Goal: Transaction & Acquisition: Subscribe to service/newsletter

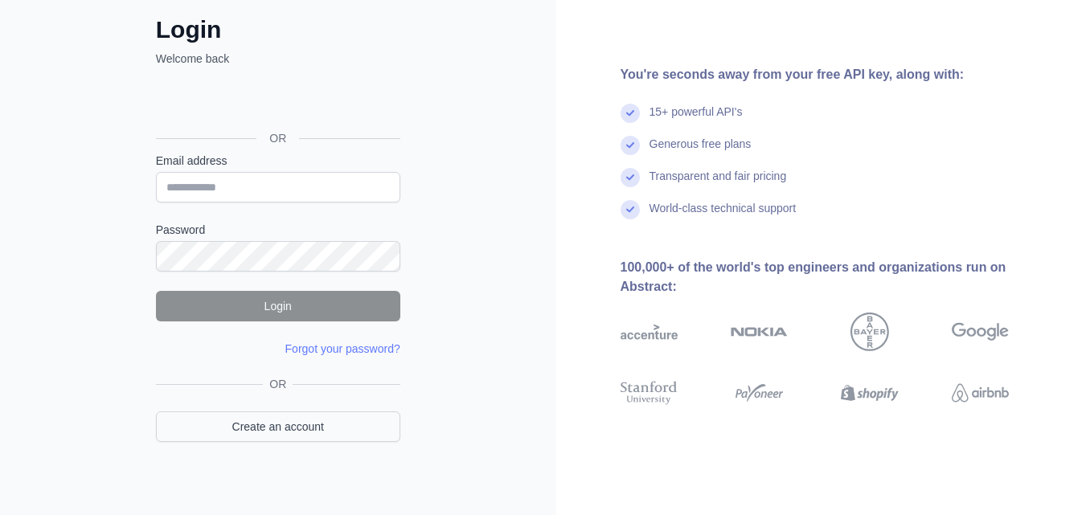
click at [326, 427] on div "OR Create an account" at bounding box center [278, 419] width 244 height 86
click at [326, 427] on link "Create an account" at bounding box center [278, 427] width 244 height 31
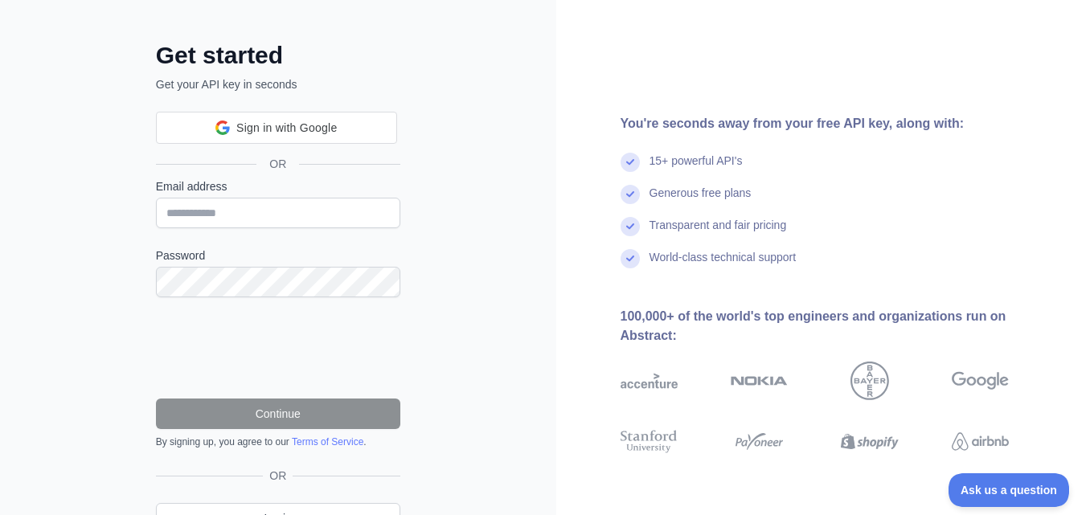
scroll to position [88, 0]
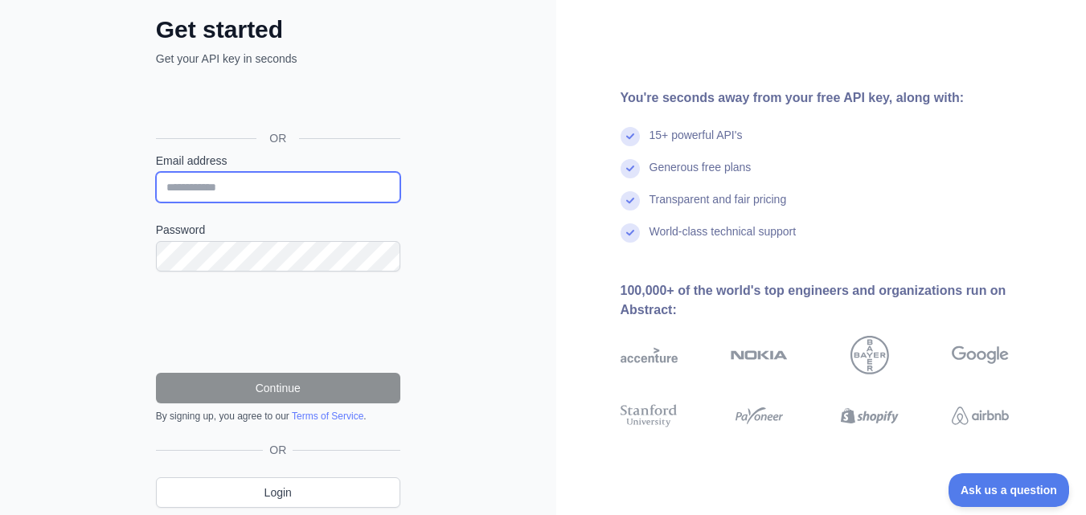
click at [315, 191] on input "Email address" at bounding box center [278, 187] width 244 height 31
paste input "**********"
type input "**********"
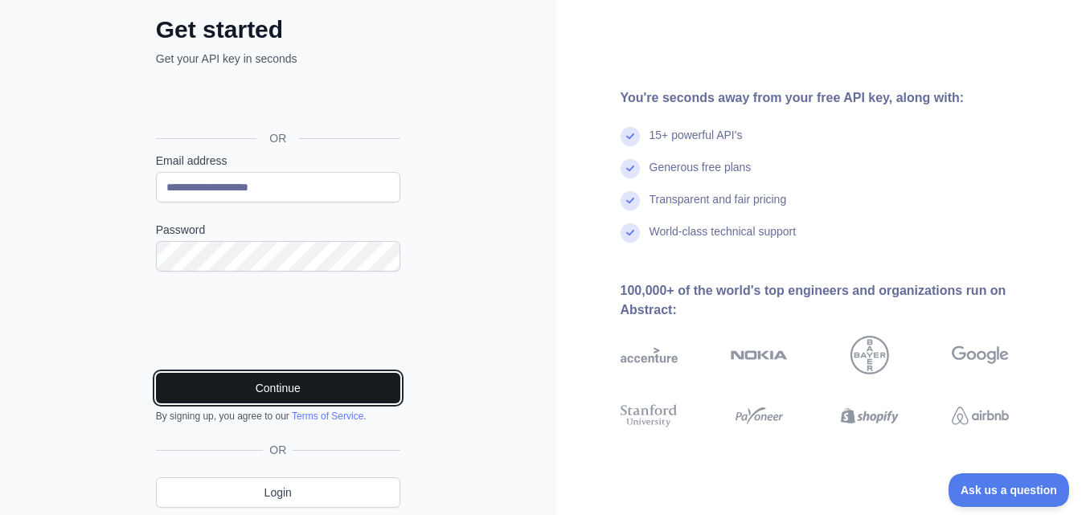
click at [331, 400] on button "Continue" at bounding box center [278, 388] width 244 height 31
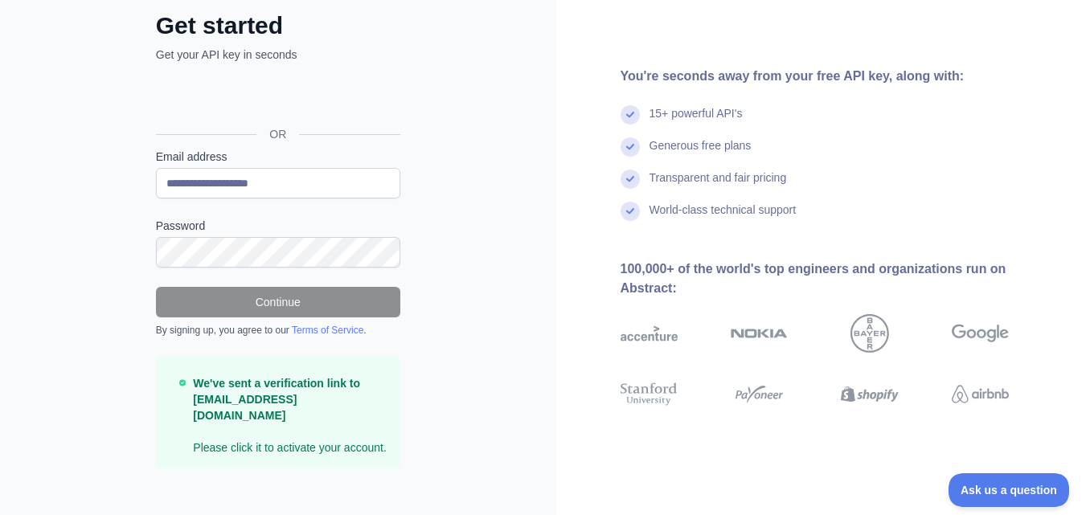
scroll to position [92, 0]
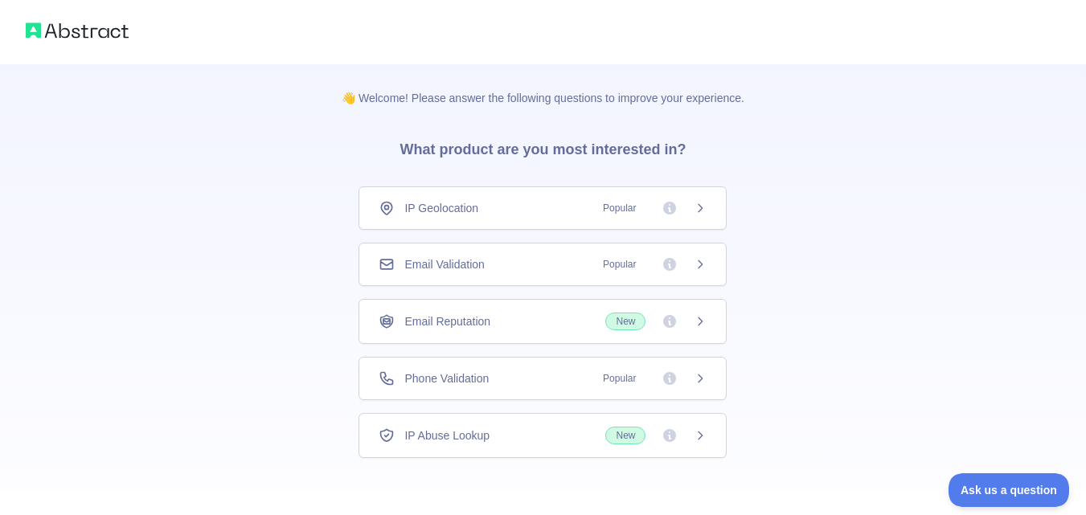
click at [696, 206] on icon at bounding box center [700, 208] width 13 height 13
click at [529, 277] on div "Email Validation Popular" at bounding box center [543, 264] width 368 height 43
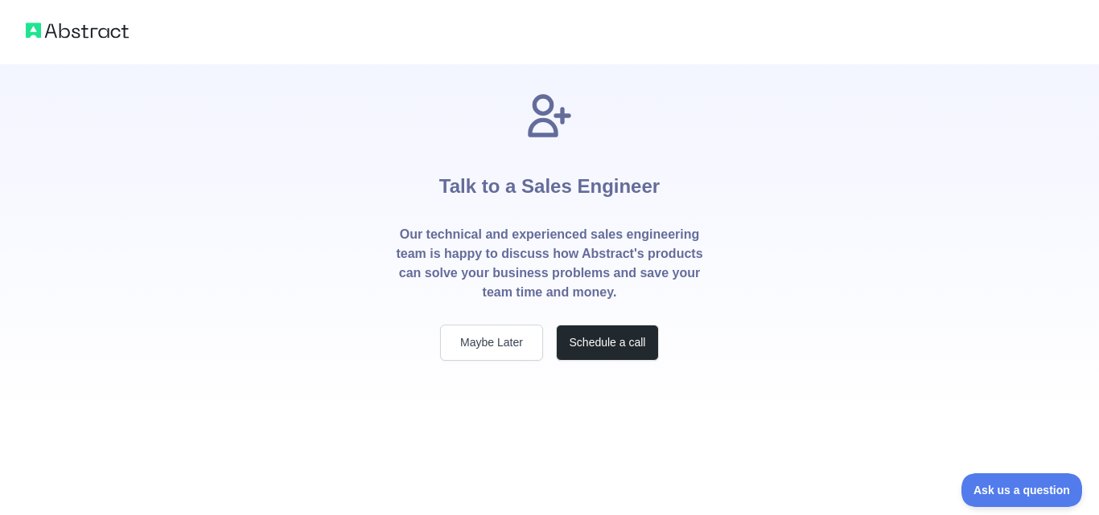
click at [523, 375] on div "Talk to a Sales Engineer Our technical and experienced sales engineering team i…" at bounding box center [549, 244] width 360 height 361
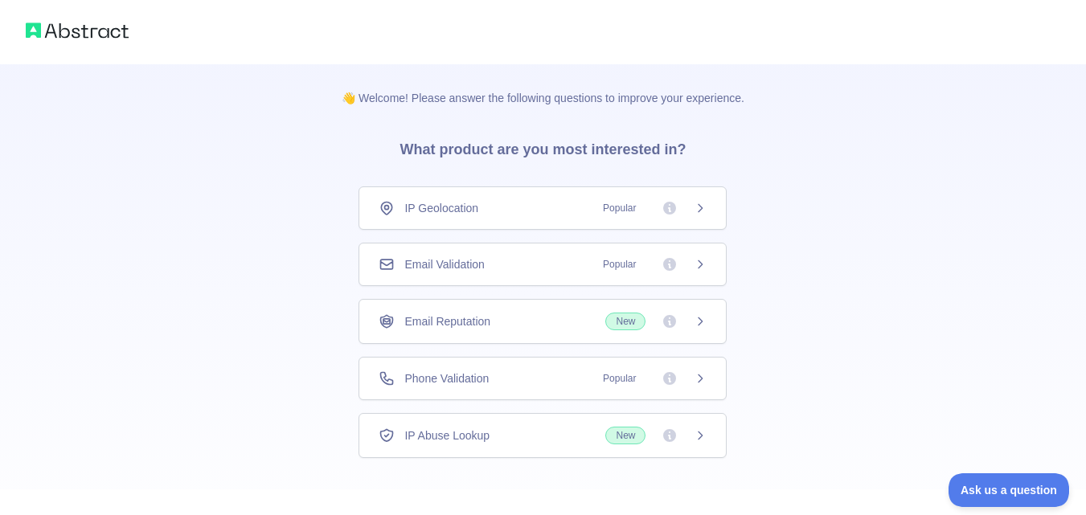
click at [575, 362] on div "Phone Validation Popular" at bounding box center [543, 378] width 368 height 43
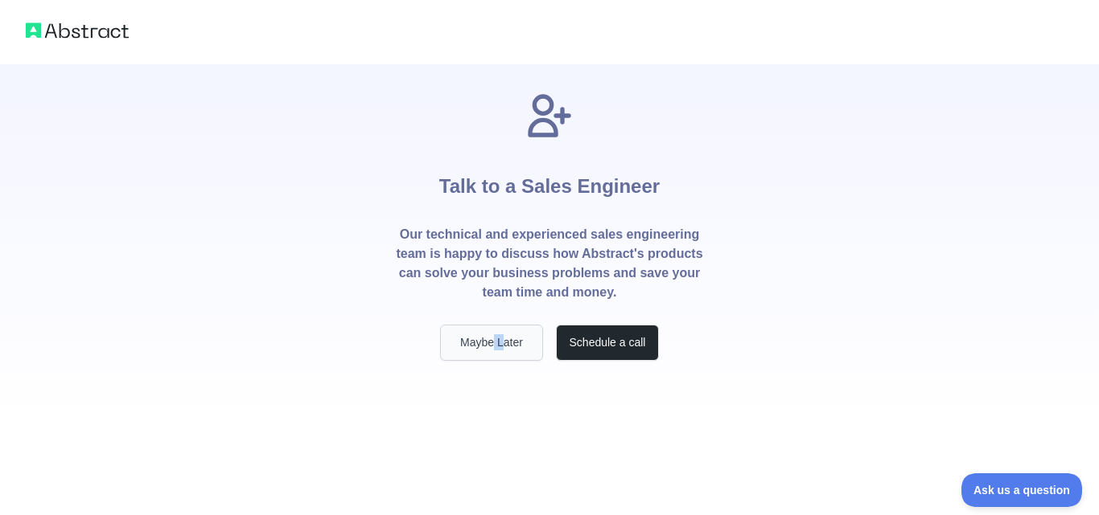
drag, startPoint x: 501, startPoint y: 366, endPoint x: 494, endPoint y: 345, distance: 22.1
click at [494, 345] on div "Talk to a Sales Engineer Our technical and experienced sales engineering team i…" at bounding box center [549, 244] width 360 height 361
click at [494, 345] on button "Maybe Later" at bounding box center [491, 343] width 103 height 36
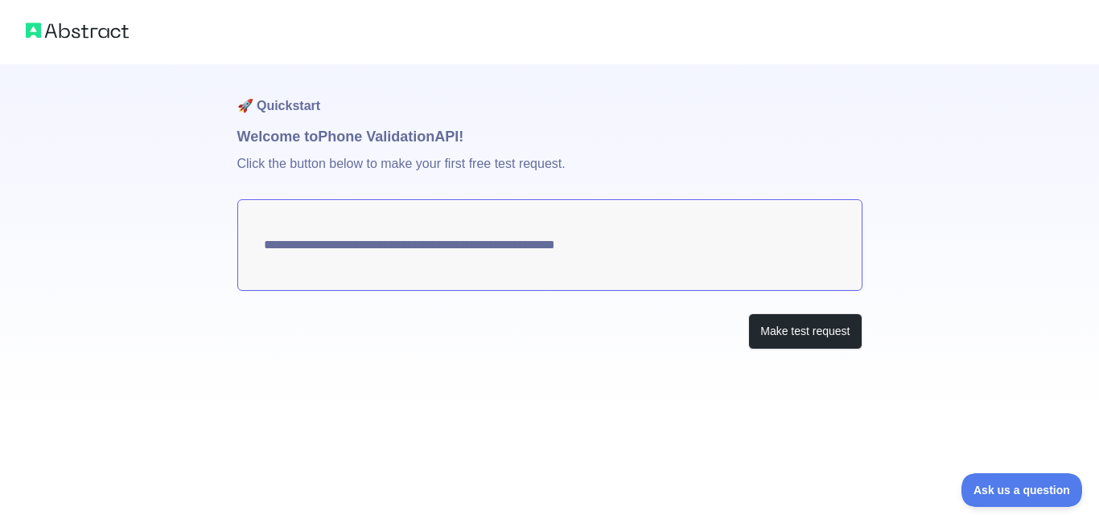
click at [630, 249] on textarea "**********" at bounding box center [549, 245] width 625 height 92
click at [798, 322] on button "Make test request" at bounding box center [804, 332] width 113 height 36
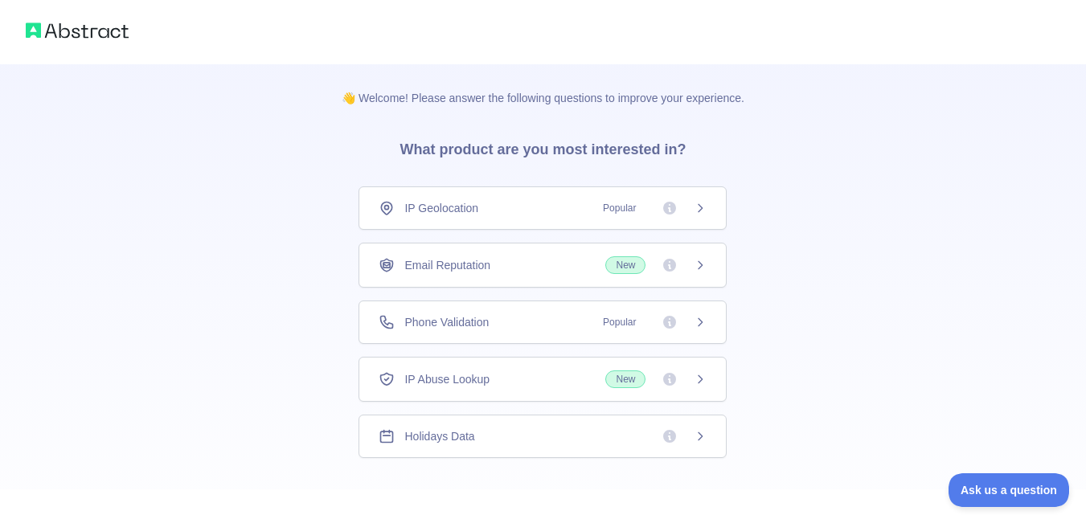
click at [507, 275] on div "Email Reputation New" at bounding box center [543, 265] width 368 height 45
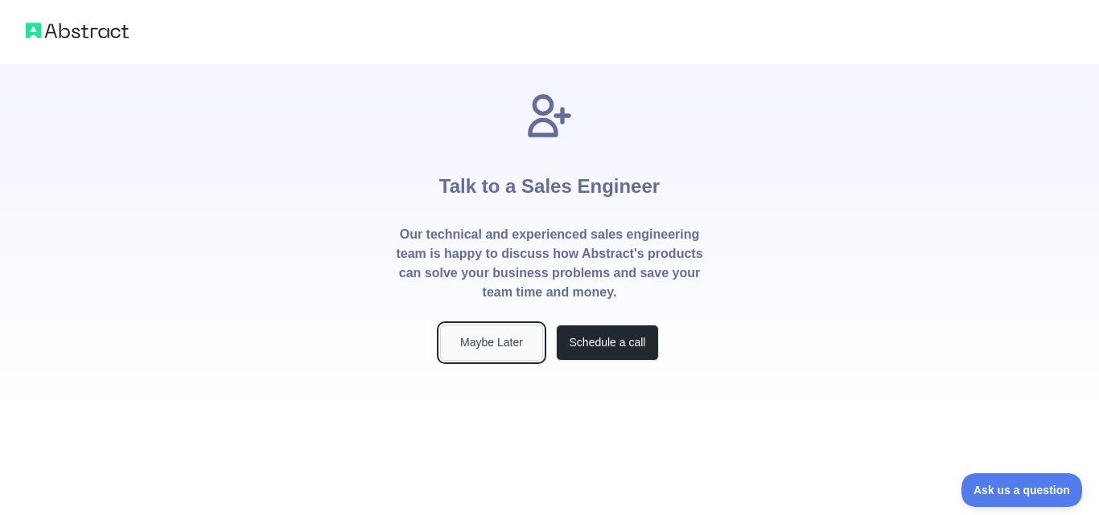
click at [524, 354] on button "Maybe Later" at bounding box center [491, 343] width 103 height 36
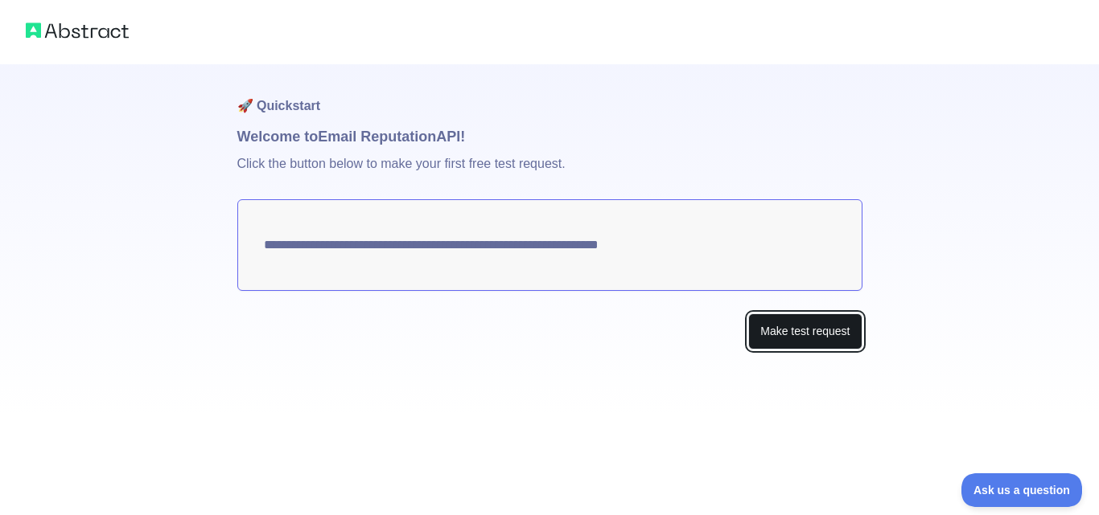
click at [762, 327] on button "Make test request" at bounding box center [804, 332] width 113 height 36
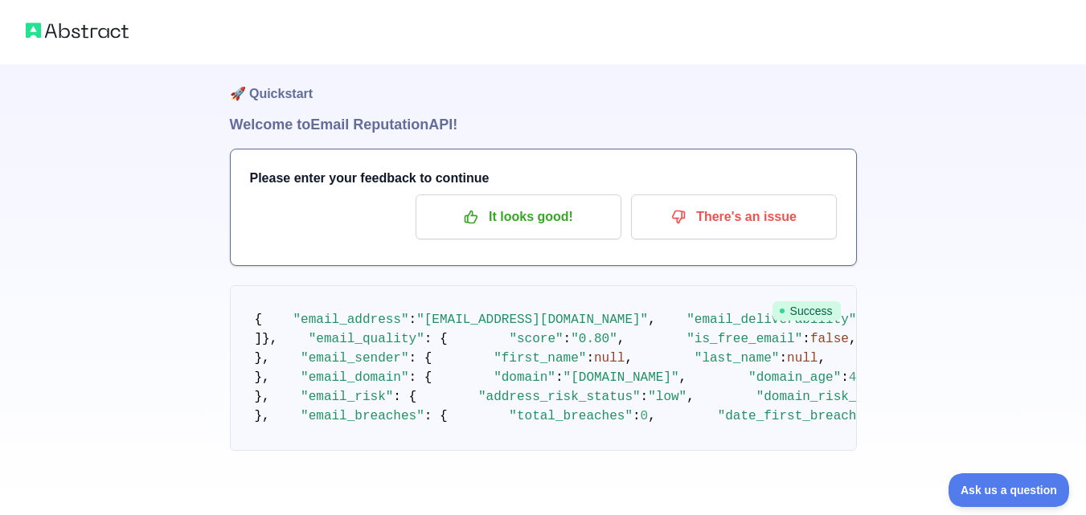
scroll to position [919, 0]
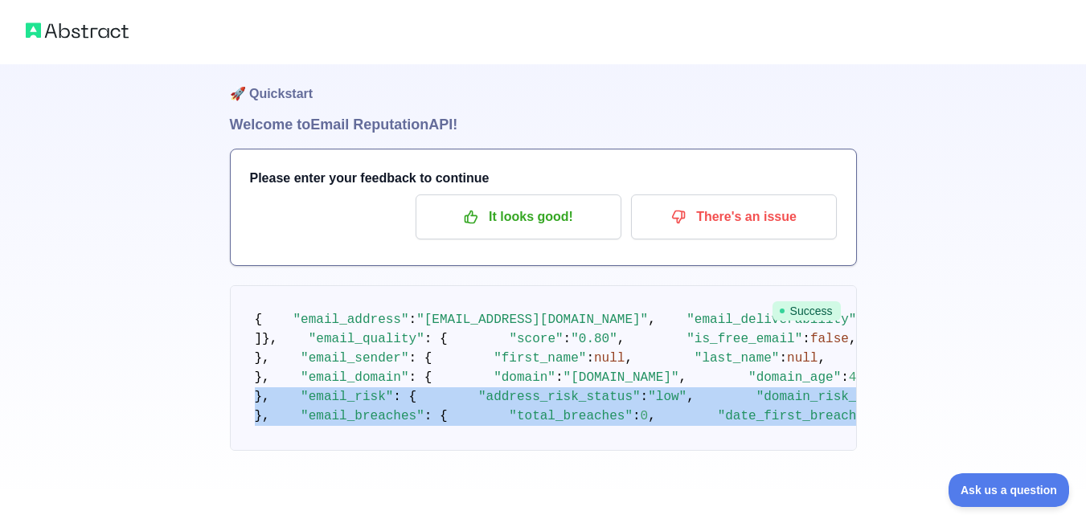
drag, startPoint x: 312, startPoint y: 413, endPoint x: 321, endPoint y: 115, distance: 297.7
click at [321, 285] on pre "{ "email_address" : "zalobt@picdirect.net" , "email_deliverability" : { "status…" at bounding box center [543, 368] width 627 height 166
click at [445, 285] on pre "{ "email_address" : "zalobt@picdirect.net" , "email_deliverability" : { "status…" at bounding box center [543, 368] width 627 height 166
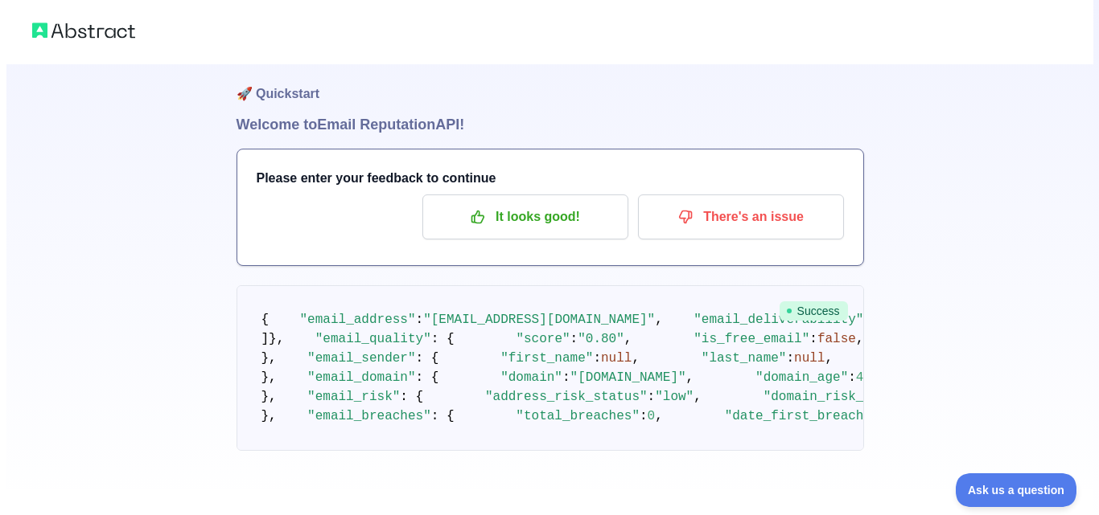
scroll to position [0, 0]
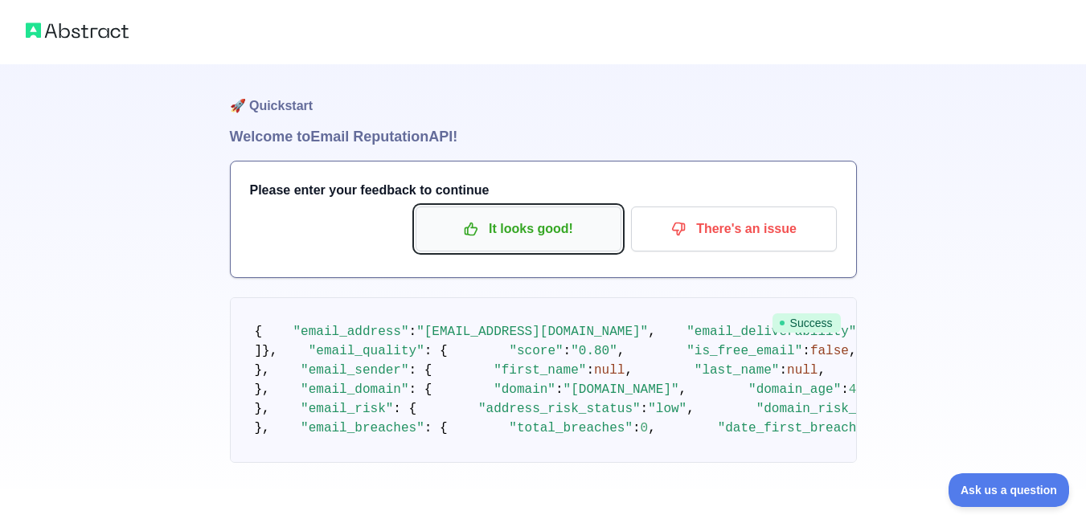
click at [511, 229] on p "It looks good!" at bounding box center [519, 229] width 182 height 27
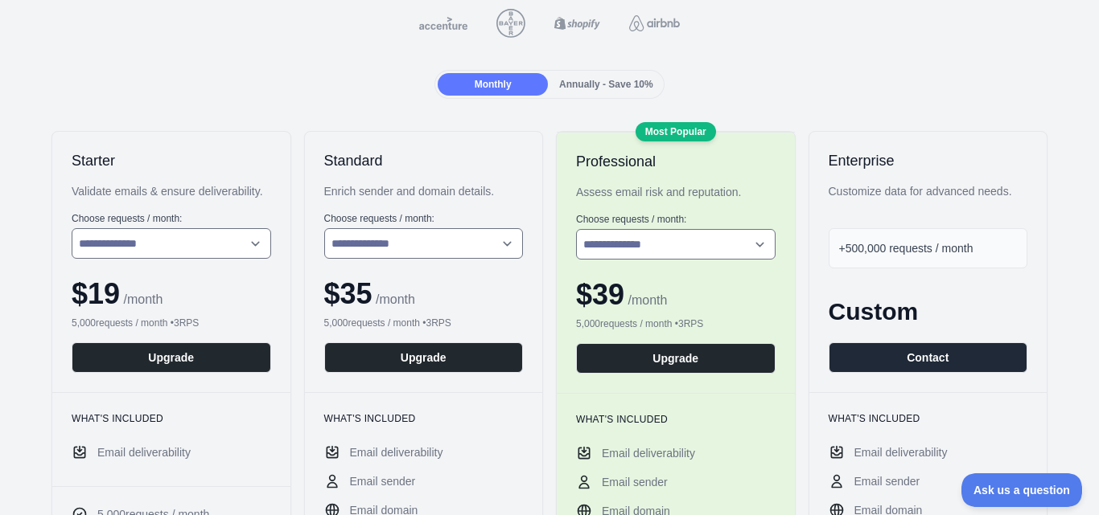
scroll to position [182, 0]
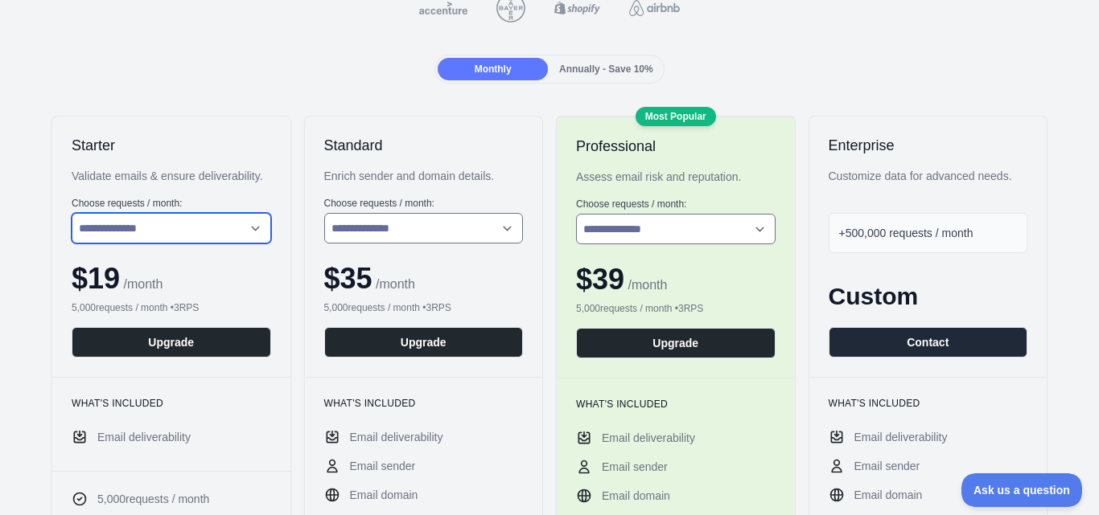
click at [240, 231] on select "**********" at bounding box center [171, 228] width 199 height 31
click at [240, 193] on div "**********" at bounding box center [171, 247] width 238 height 261
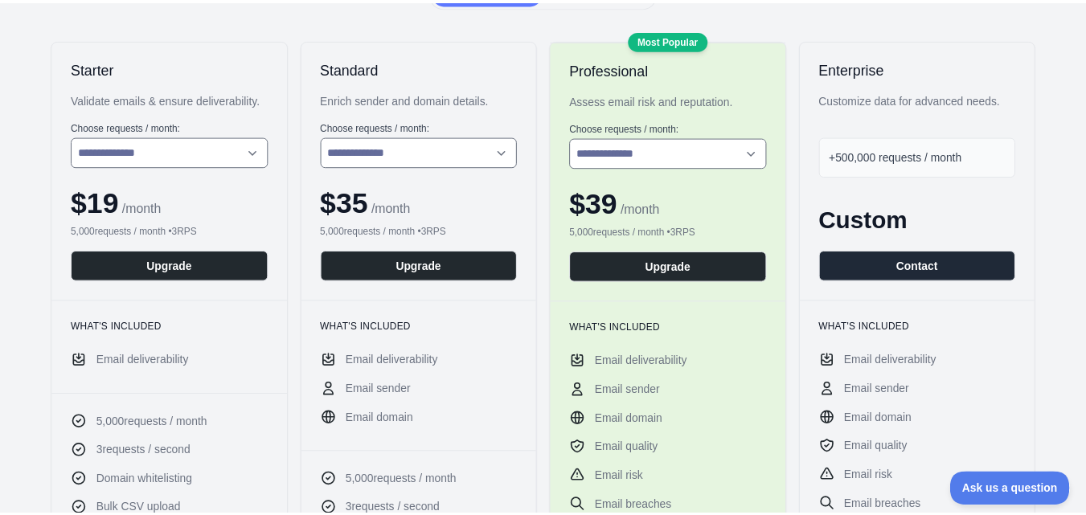
scroll to position [257, 0]
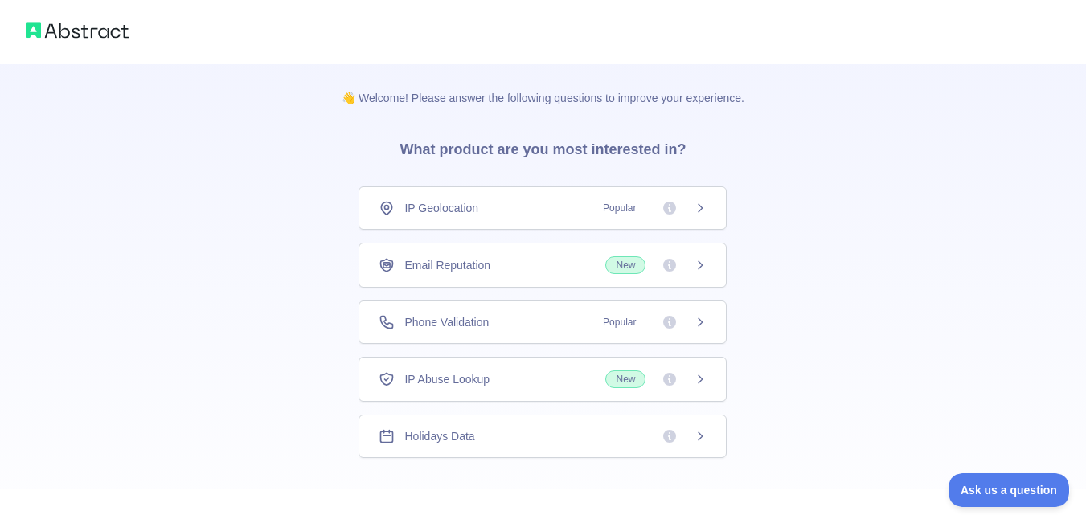
scroll to position [76, 0]
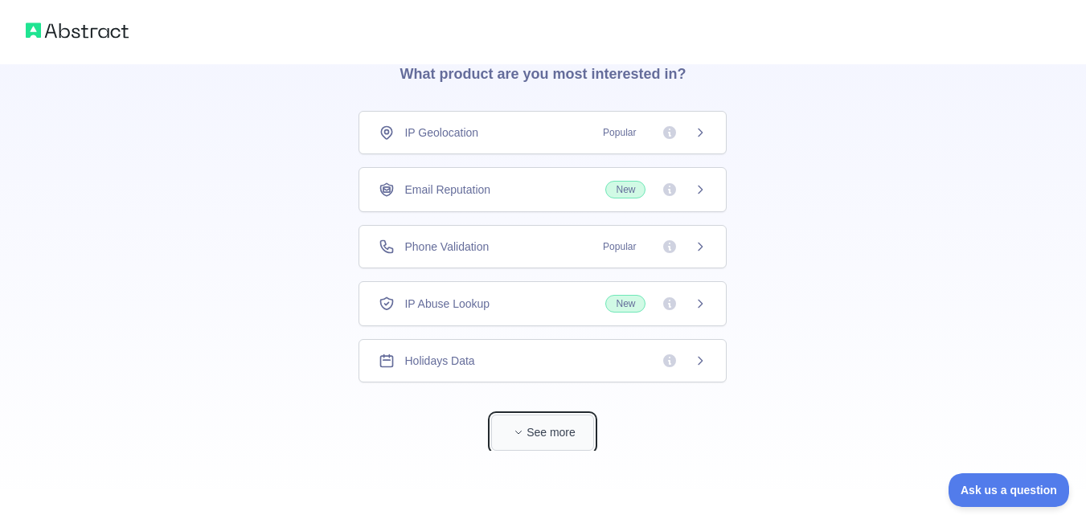
click at [522, 439] on span "button" at bounding box center [519, 433] width 16 height 16
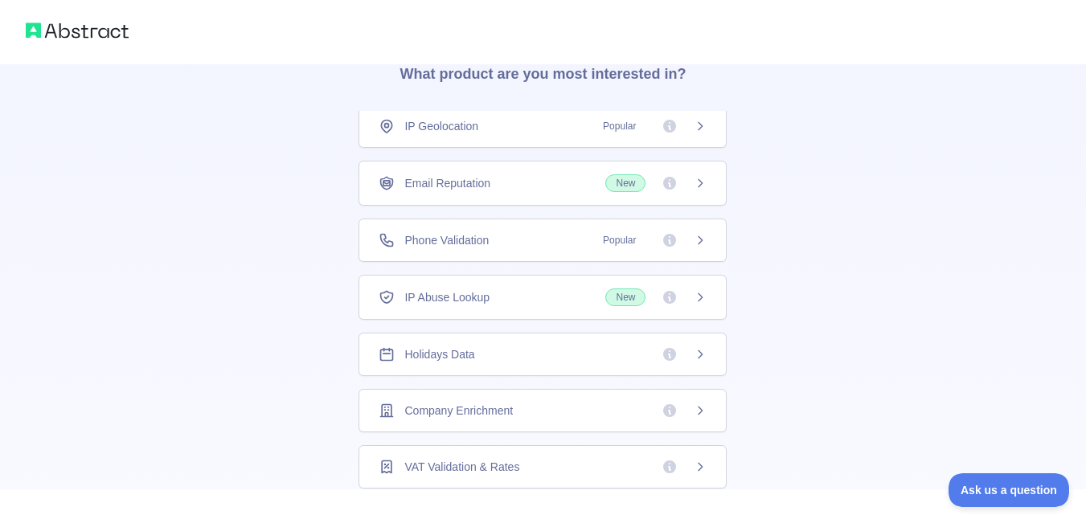
scroll to position [507, 0]
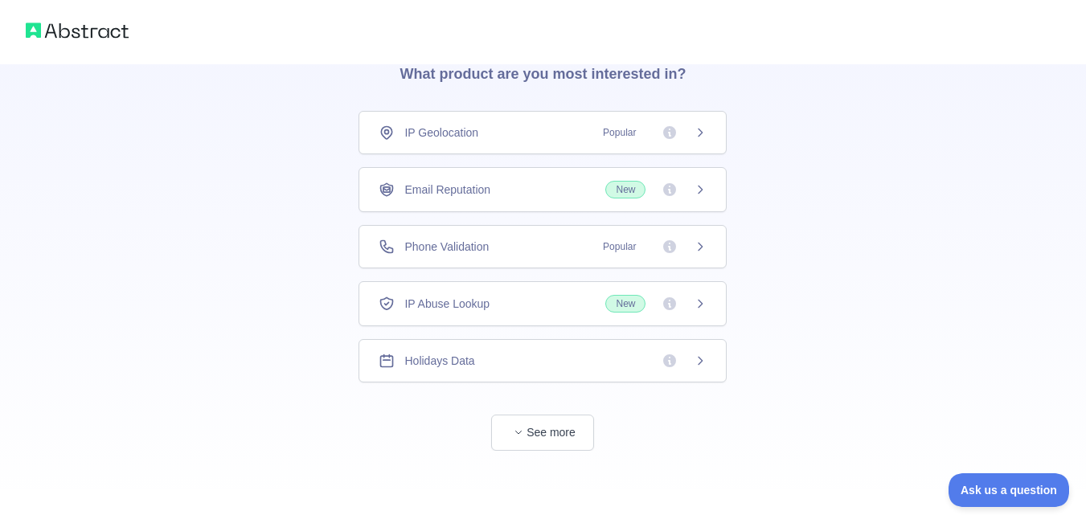
scroll to position [76, 0]
click at [563, 387] on span "See more" at bounding box center [543, 417] width 368 height 68
click at [559, 417] on button "See more" at bounding box center [542, 433] width 103 height 36
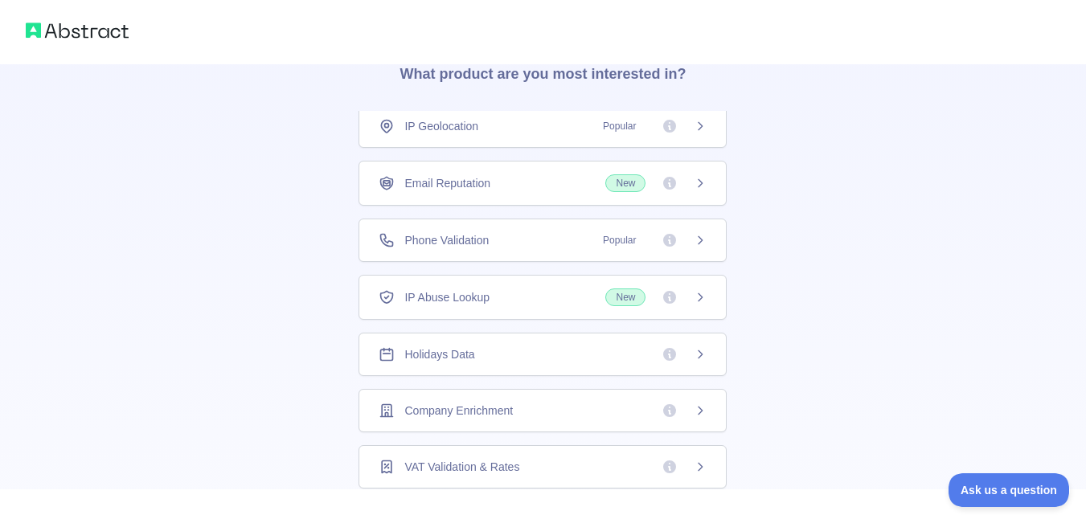
click at [529, 403] on div "Company Enrichment" at bounding box center [543, 411] width 328 height 16
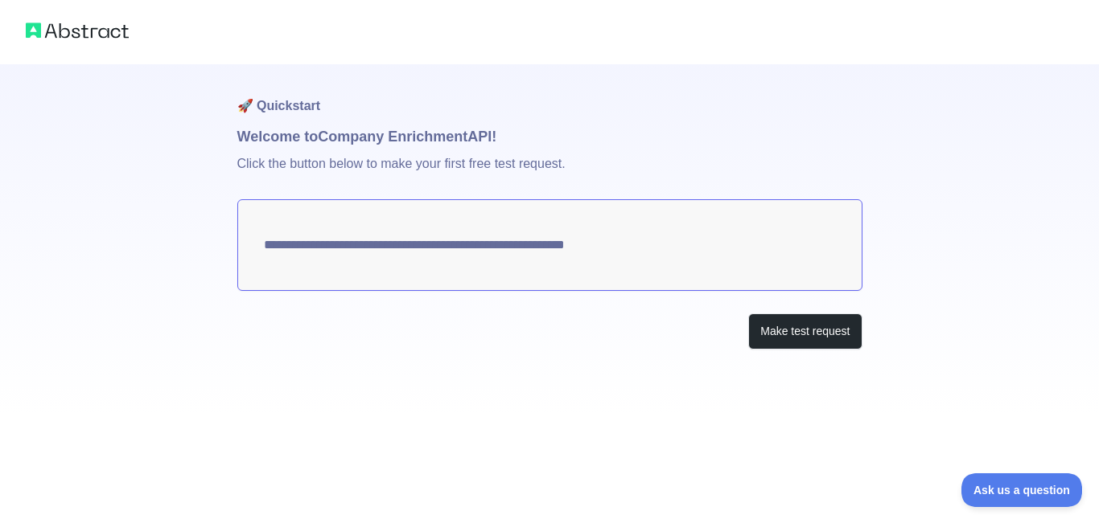
click at [598, 252] on textarea "**********" at bounding box center [549, 245] width 625 height 92
click at [772, 341] on button "Make test request" at bounding box center [804, 332] width 113 height 36
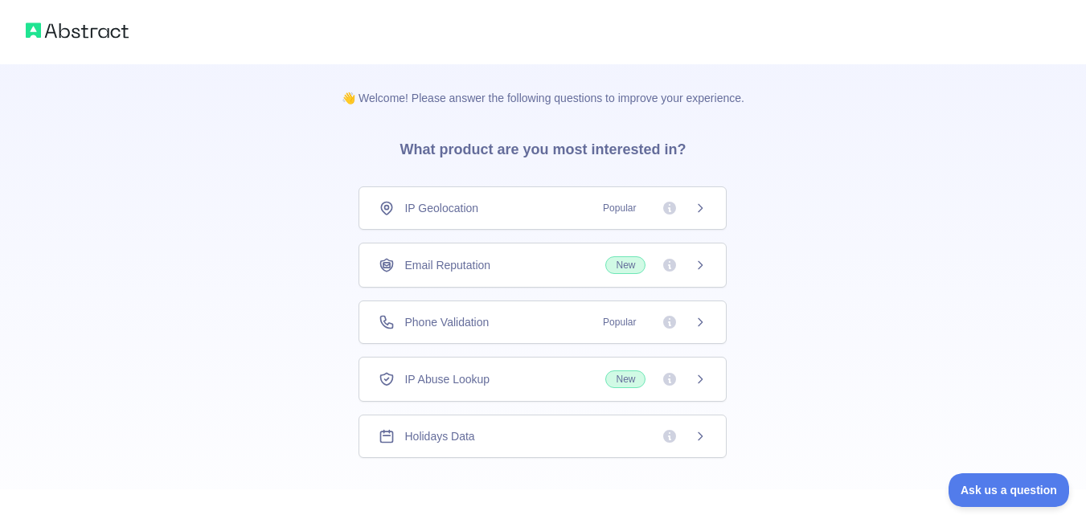
click at [90, 31] on img at bounding box center [77, 30] width 103 height 23
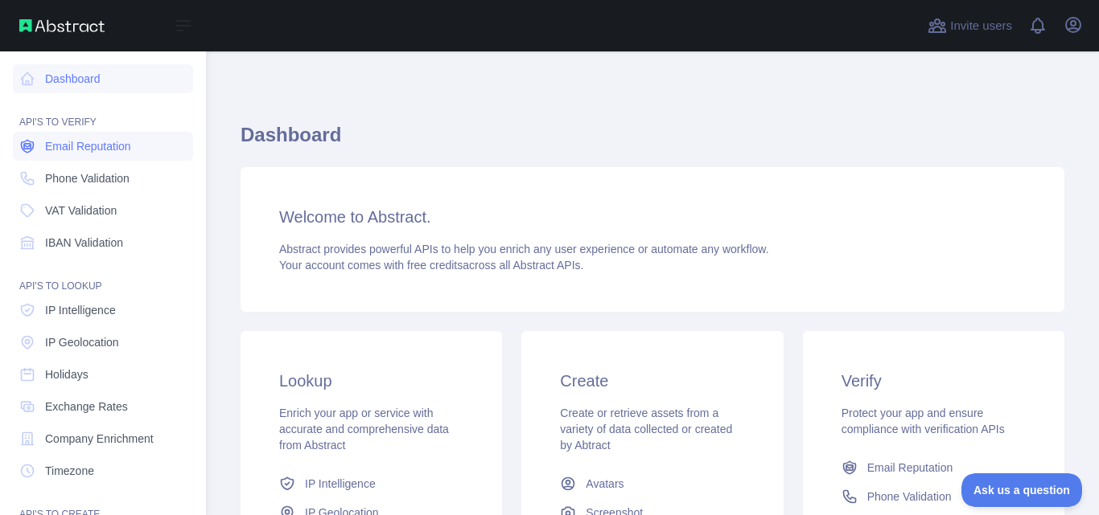
click at [25, 138] on icon at bounding box center [27, 146] width 16 height 16
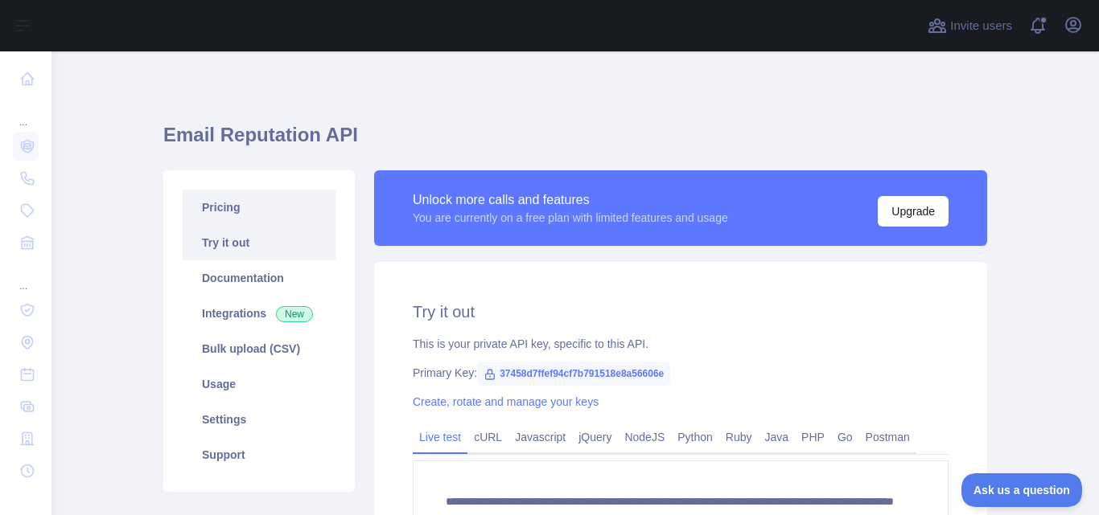
click at [241, 202] on link "Pricing" at bounding box center [259, 207] width 153 height 35
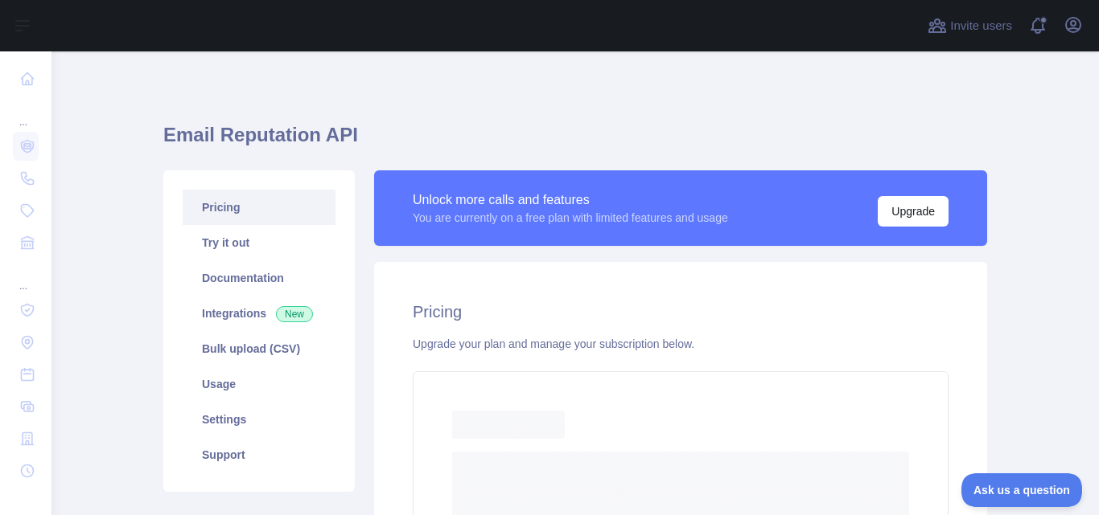
click at [241, 224] on link "Pricing" at bounding box center [259, 207] width 153 height 35
click at [1078, 31] on icon "button" at bounding box center [1073, 25] width 14 height 14
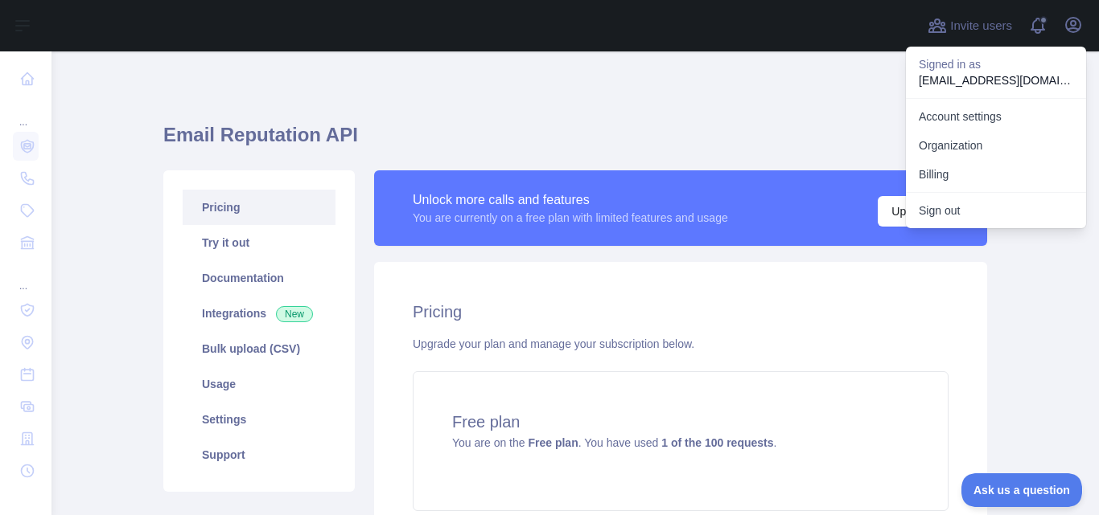
click at [776, 122] on h1 "Email Reputation API" at bounding box center [575, 141] width 824 height 39
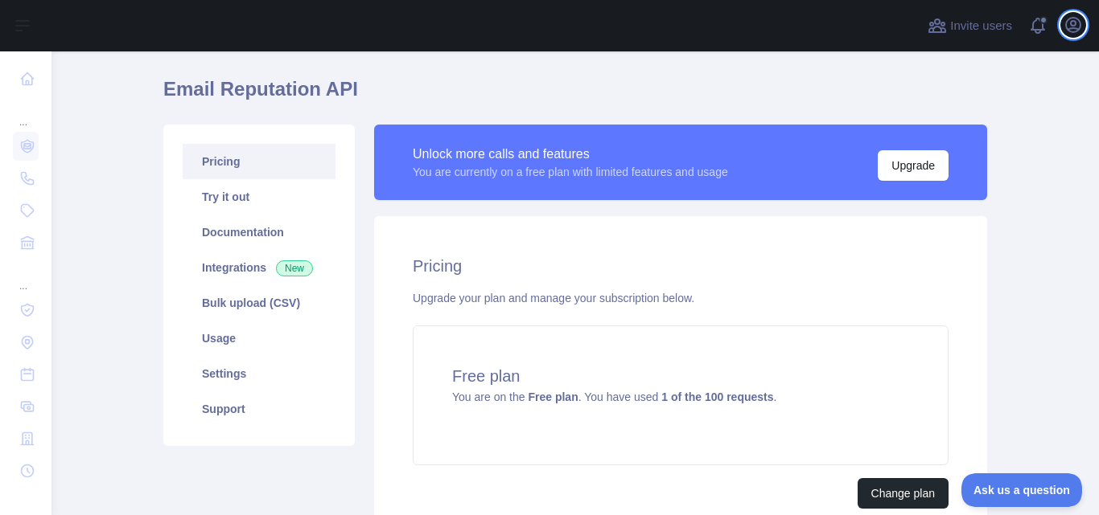
scroll to position [41, 0]
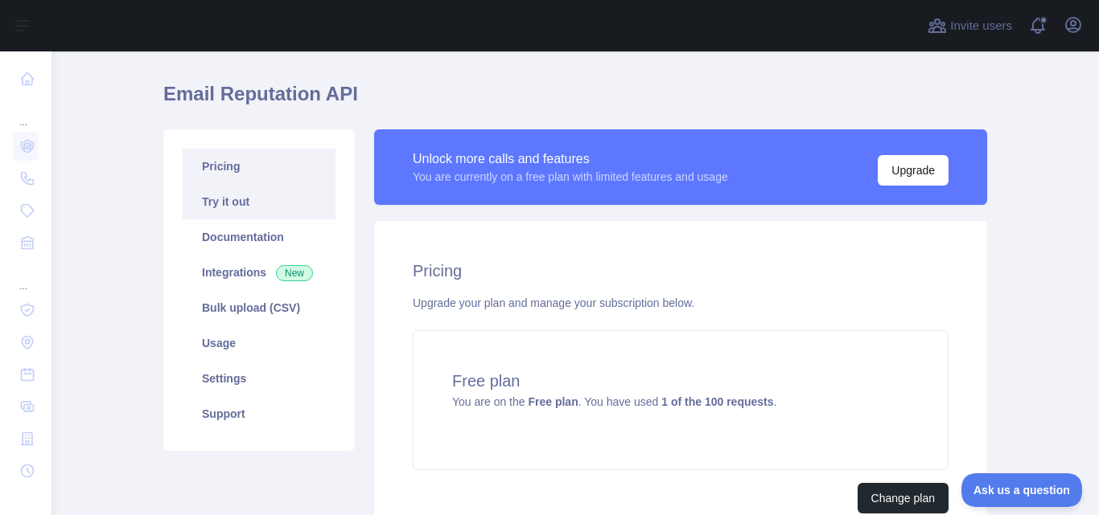
click at [215, 203] on link "Try it out" at bounding box center [259, 201] width 153 height 35
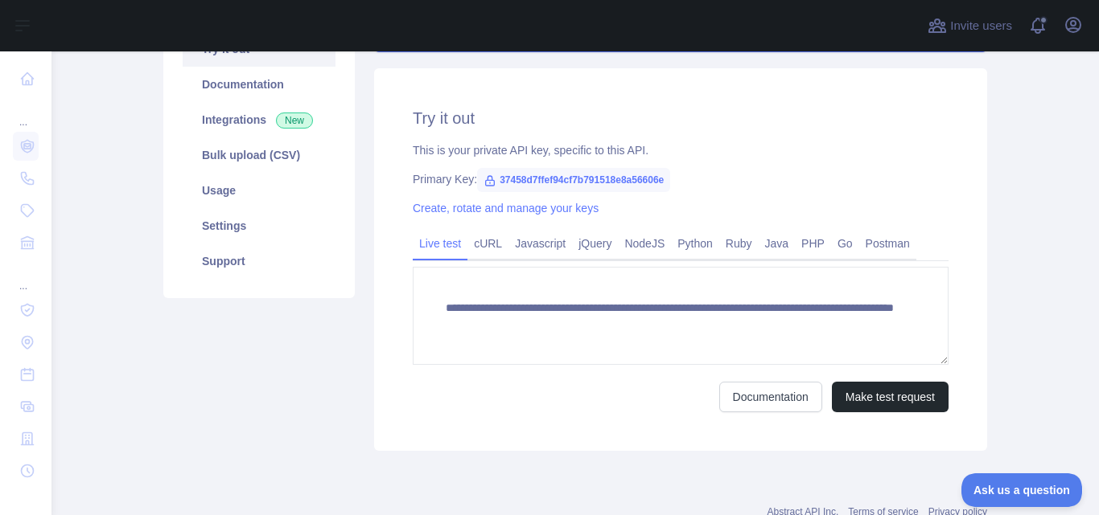
scroll to position [248, 0]
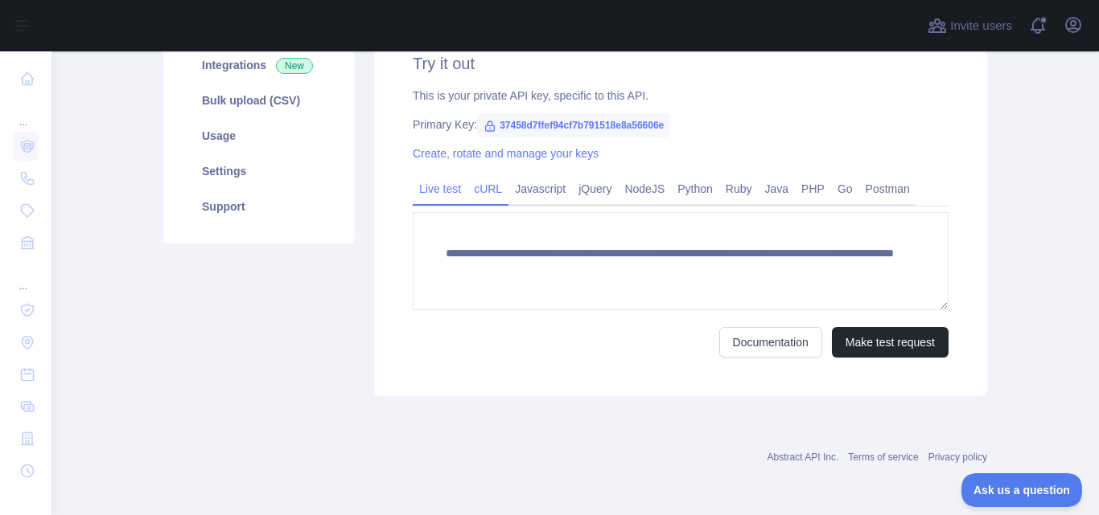
click at [474, 193] on link "cURL" at bounding box center [487, 189] width 41 height 26
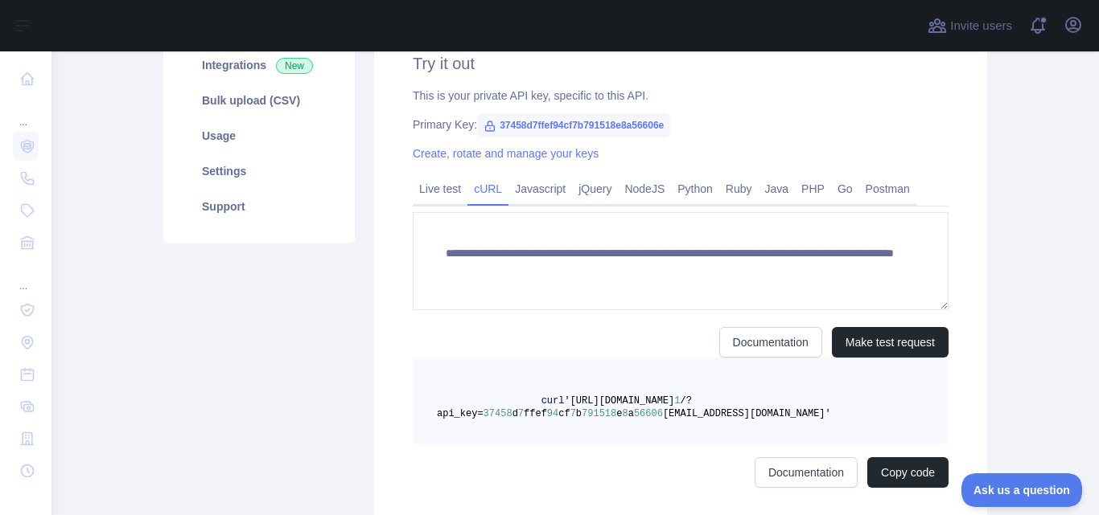
scroll to position [233, 0]
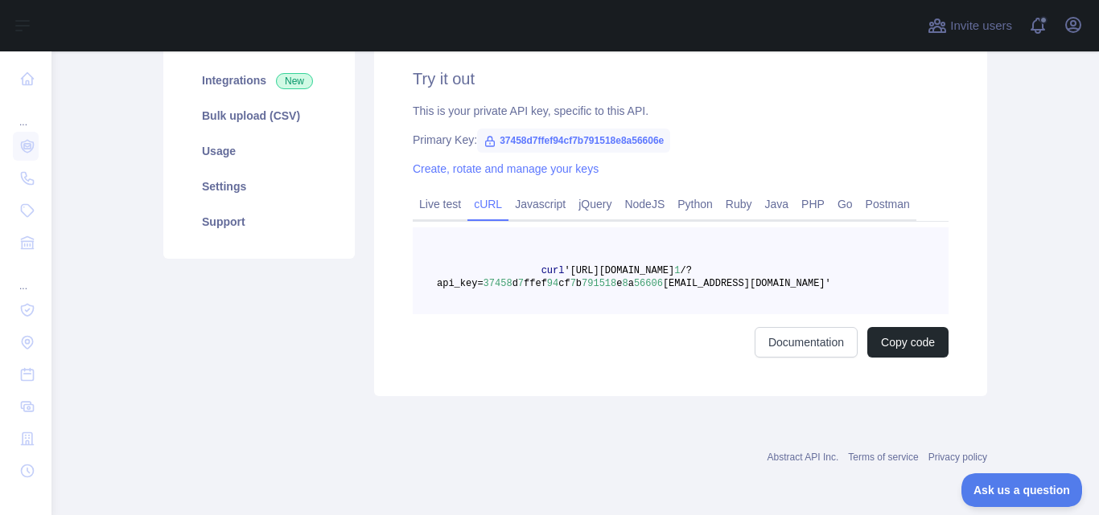
click at [736, 291] on pre "curl '[URL][DOMAIN_NAME] 1 /?api_key= 37458 d 7 ffef 94 cf 7 b 791518 e 8 a 566…" at bounding box center [681, 271] width 536 height 87
click at [777, 285] on span "[EMAIL_ADDRESS][DOMAIN_NAME]'" at bounding box center [747, 283] width 168 height 11
click at [797, 285] on pre "curl '[URL][DOMAIN_NAME] 1 /?api_key= 37458 d 7 ffef 94 cf 7 b 791518 e 8 a 566…" at bounding box center [681, 271] width 536 height 87
click at [910, 335] on button "Copy code" at bounding box center [907, 342] width 81 height 31
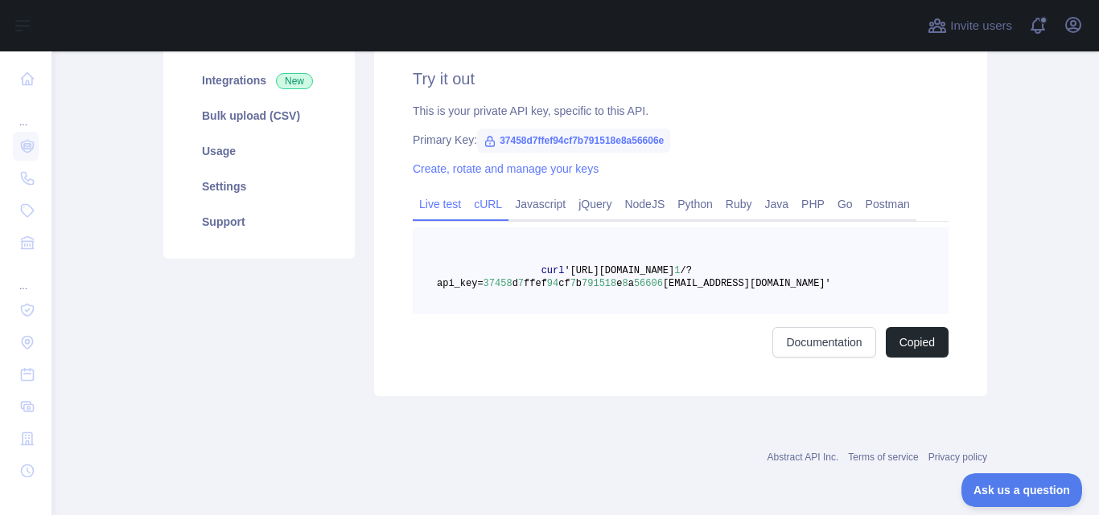
click at [443, 199] on link "Live test" at bounding box center [440, 204] width 55 height 26
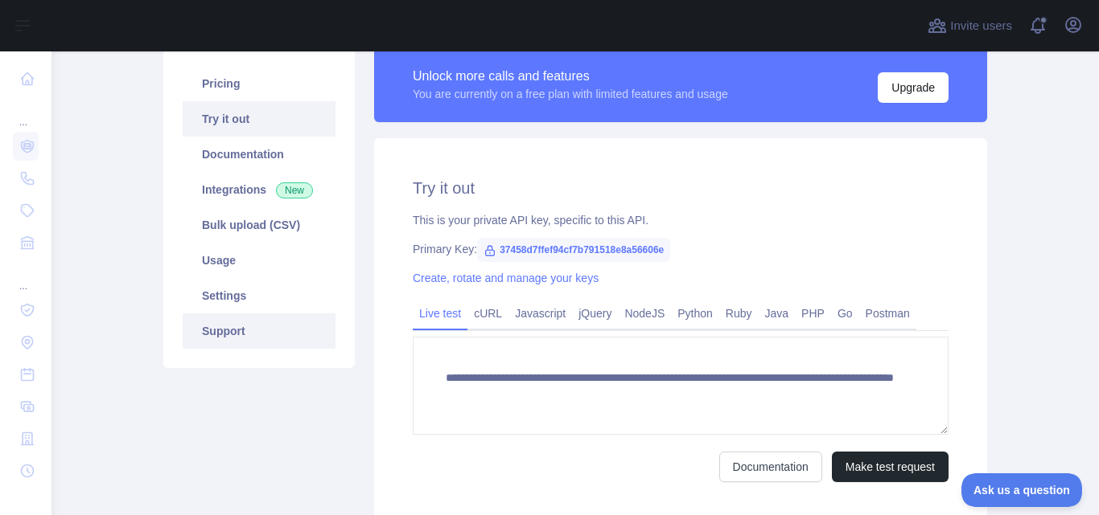
scroll to position [64, 0]
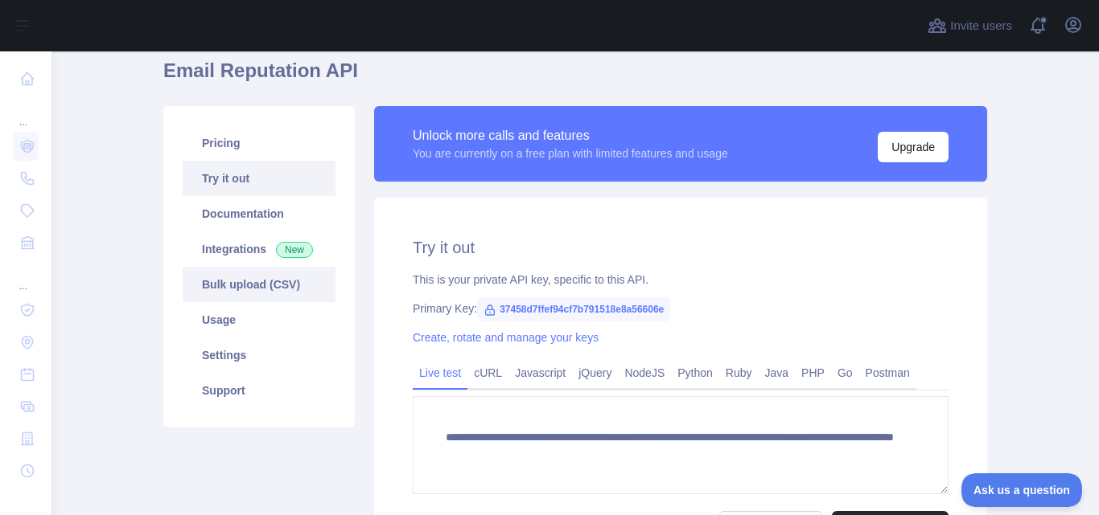
click at [261, 273] on link "Bulk upload (CSV)" at bounding box center [259, 284] width 153 height 35
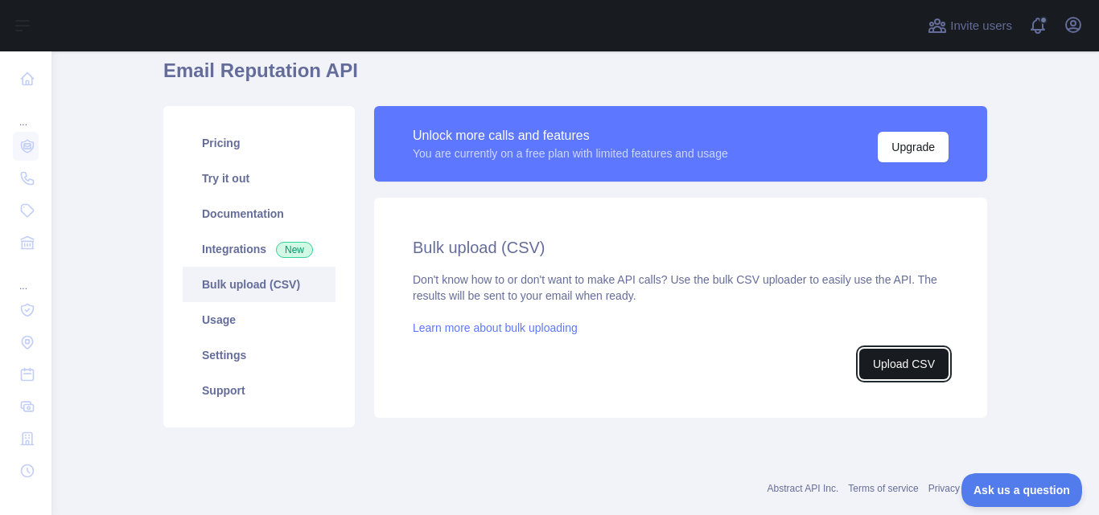
click at [871, 366] on button "Upload CSV" at bounding box center [903, 364] width 89 height 31
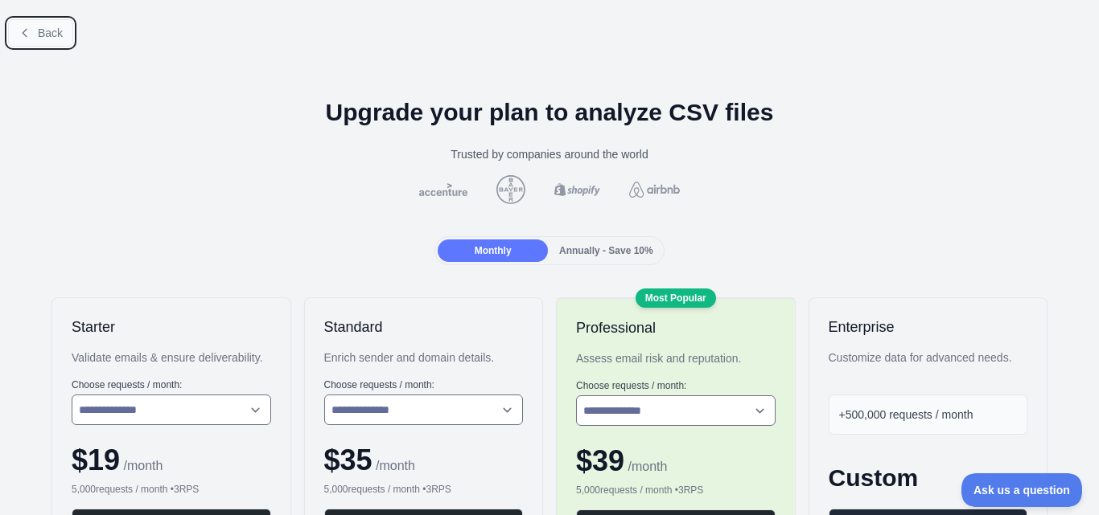
click at [47, 23] on button "Back" at bounding box center [40, 32] width 65 height 27
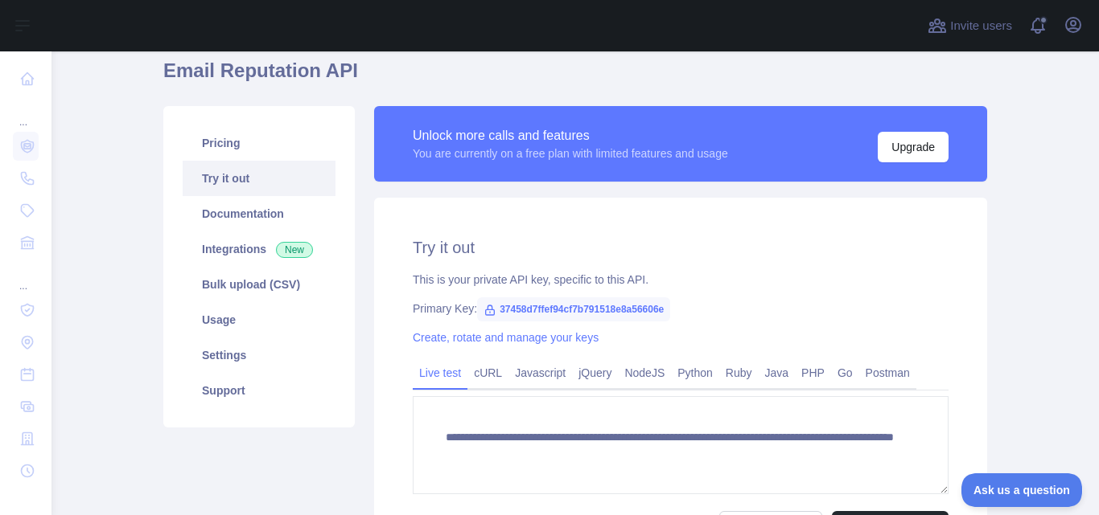
scroll to position [96, 0]
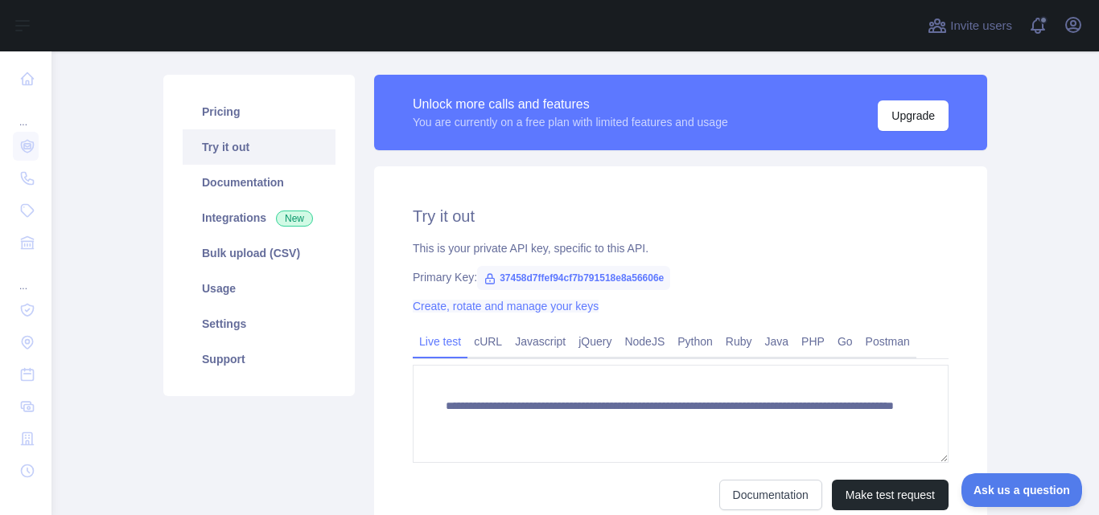
click at [550, 307] on link "Create, rotate and manage your keys" at bounding box center [506, 306] width 186 height 13
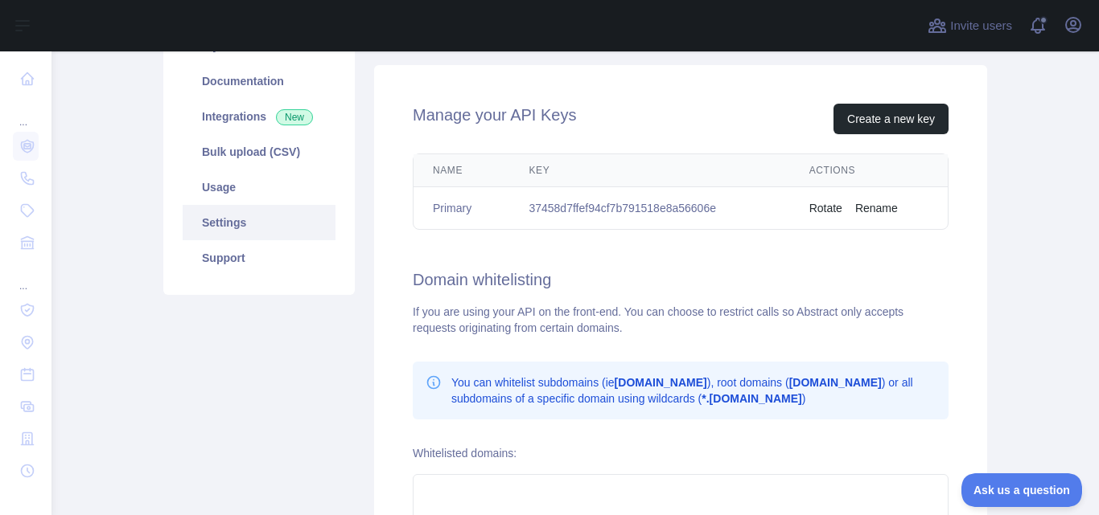
scroll to position [202, 0]
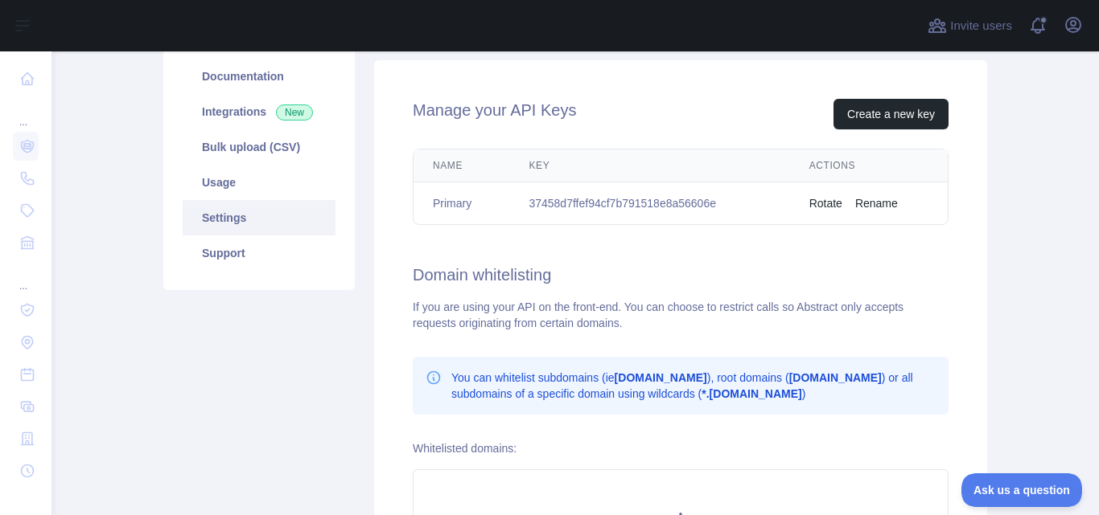
click at [827, 203] on button "Rotate" at bounding box center [825, 203] width 33 height 16
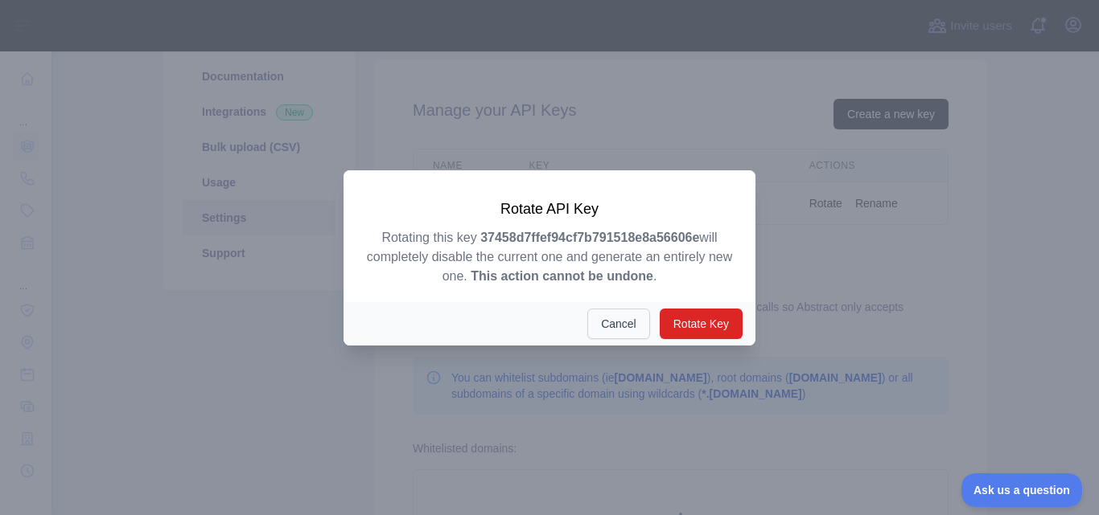
click at [632, 324] on button "Cancel" at bounding box center [618, 324] width 63 height 31
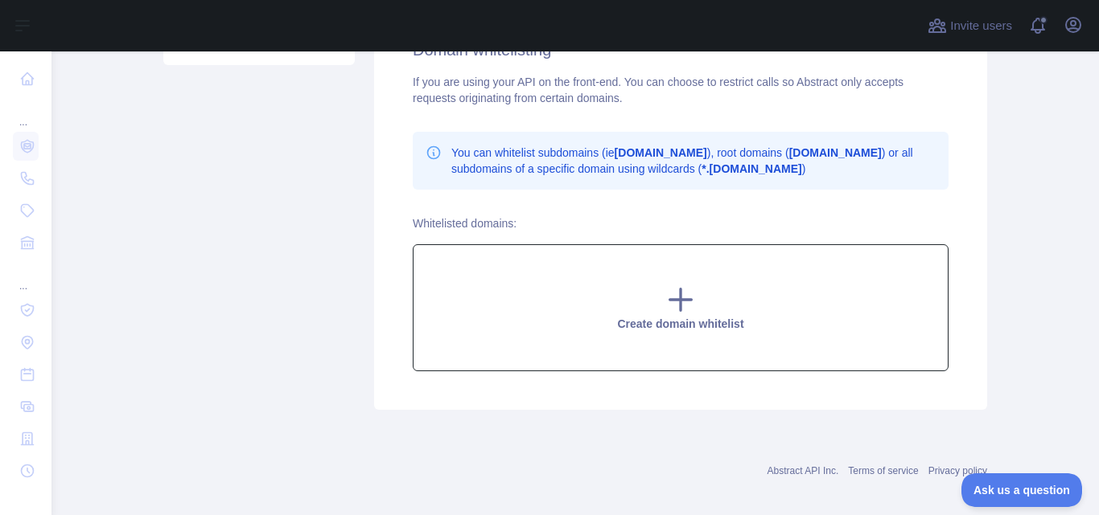
click at [647, 285] on div "Create domain whitelist" at bounding box center [681, 307] width 536 height 127
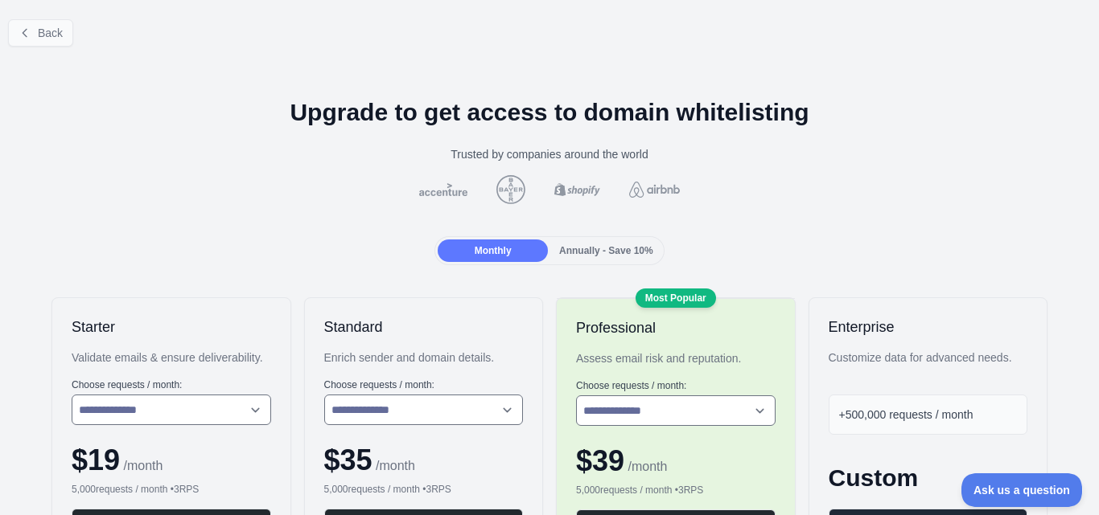
drag, startPoint x: 39, startPoint y: 51, endPoint x: 35, endPoint y: 38, distance: 14.5
click at [35, 38] on div "Back" at bounding box center [549, 32] width 1099 height 53
click at [35, 38] on button "Back" at bounding box center [40, 32] width 65 height 27
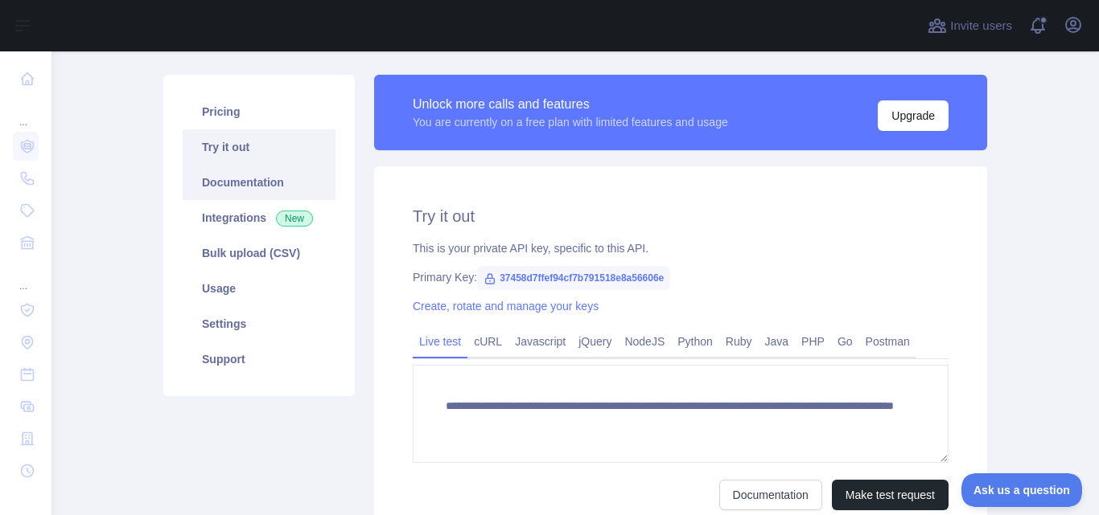
click at [261, 183] on link "Documentation" at bounding box center [259, 182] width 153 height 35
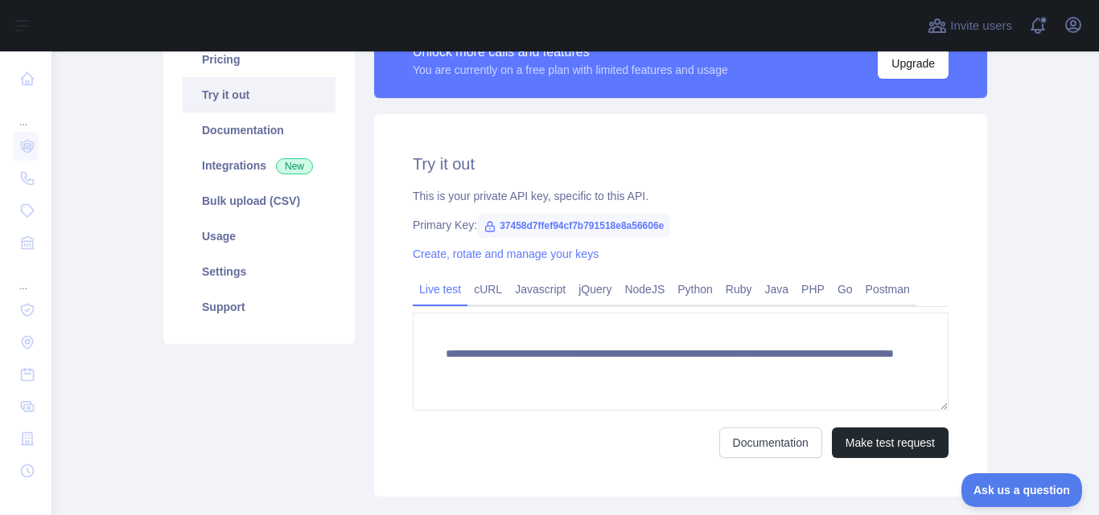
scroll to position [150, 0]
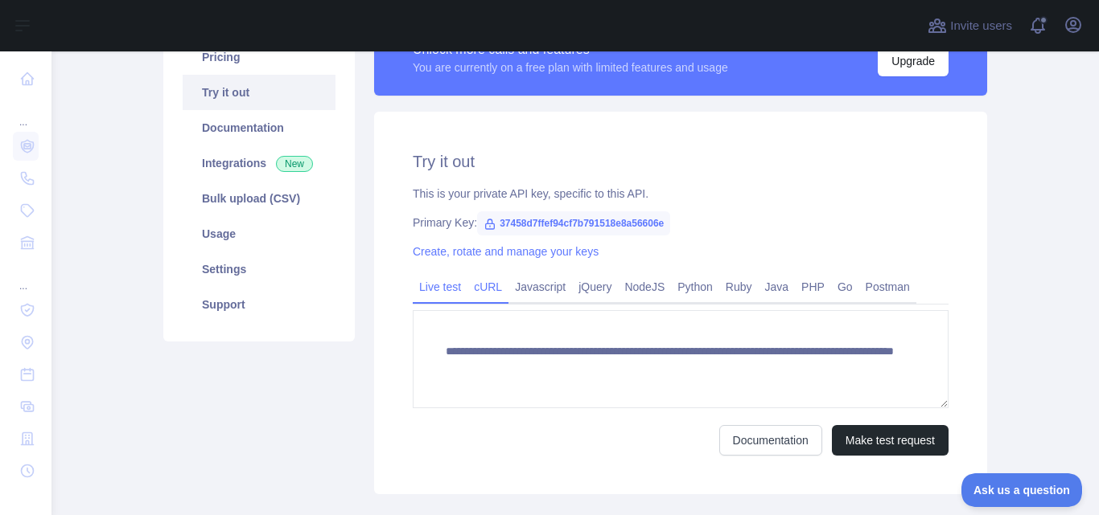
click at [468, 280] on link "cURL" at bounding box center [487, 287] width 41 height 26
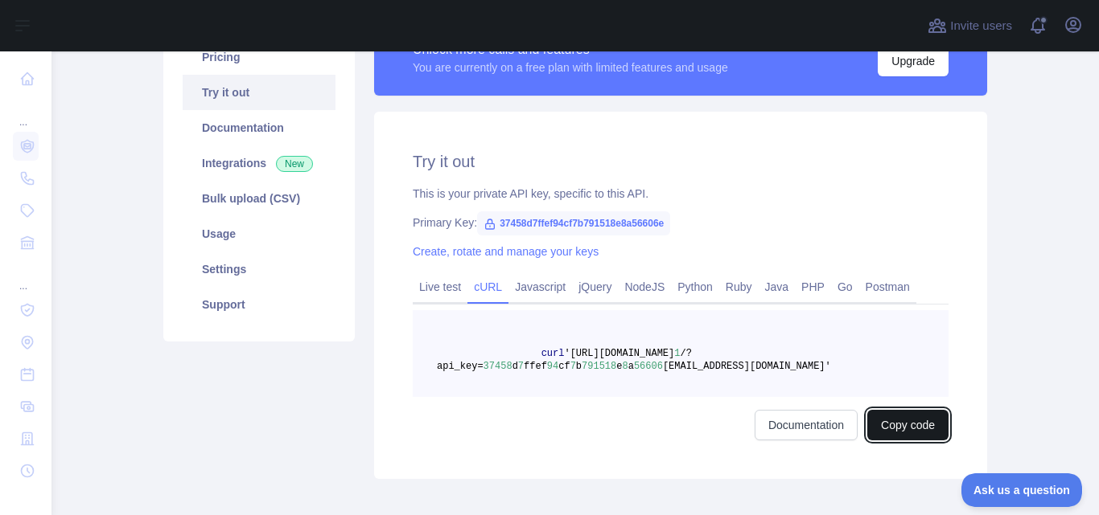
click at [873, 424] on button "Copy code" at bounding box center [907, 425] width 81 height 31
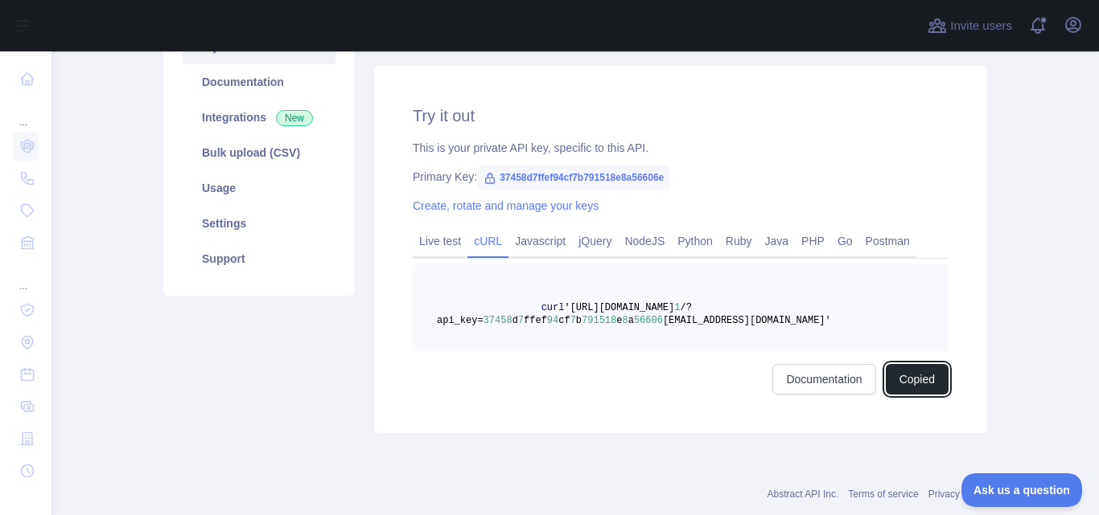
scroll to position [195, 0]
